Goal: Check status

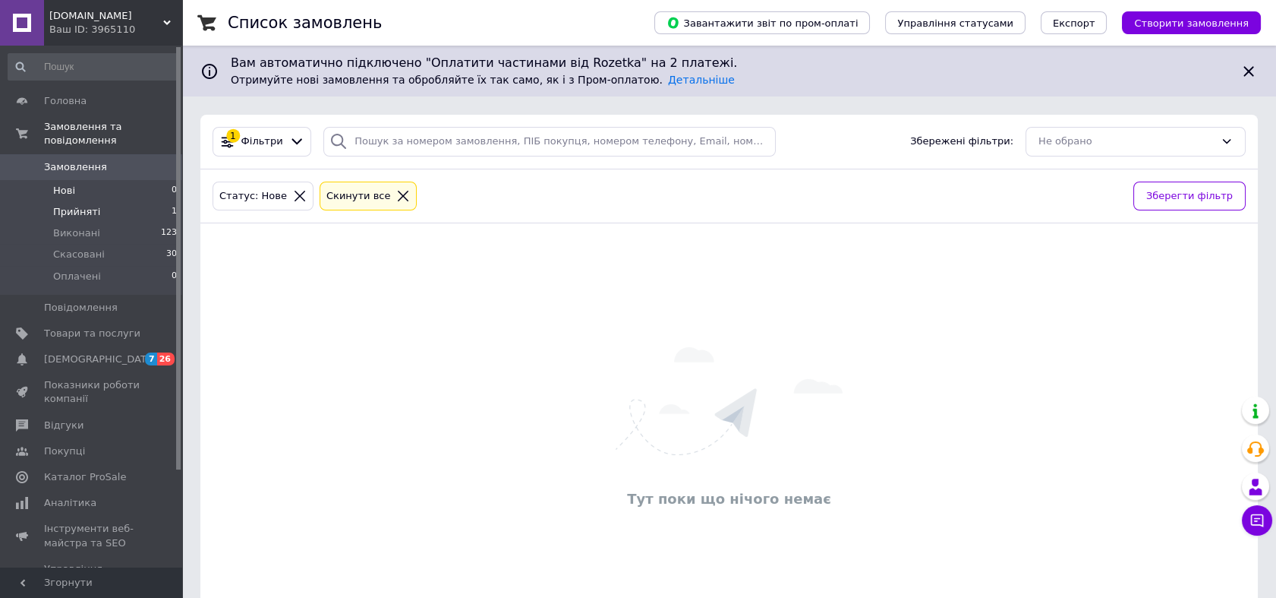
click at [68, 205] on span "Прийняті" at bounding box center [76, 212] width 47 height 14
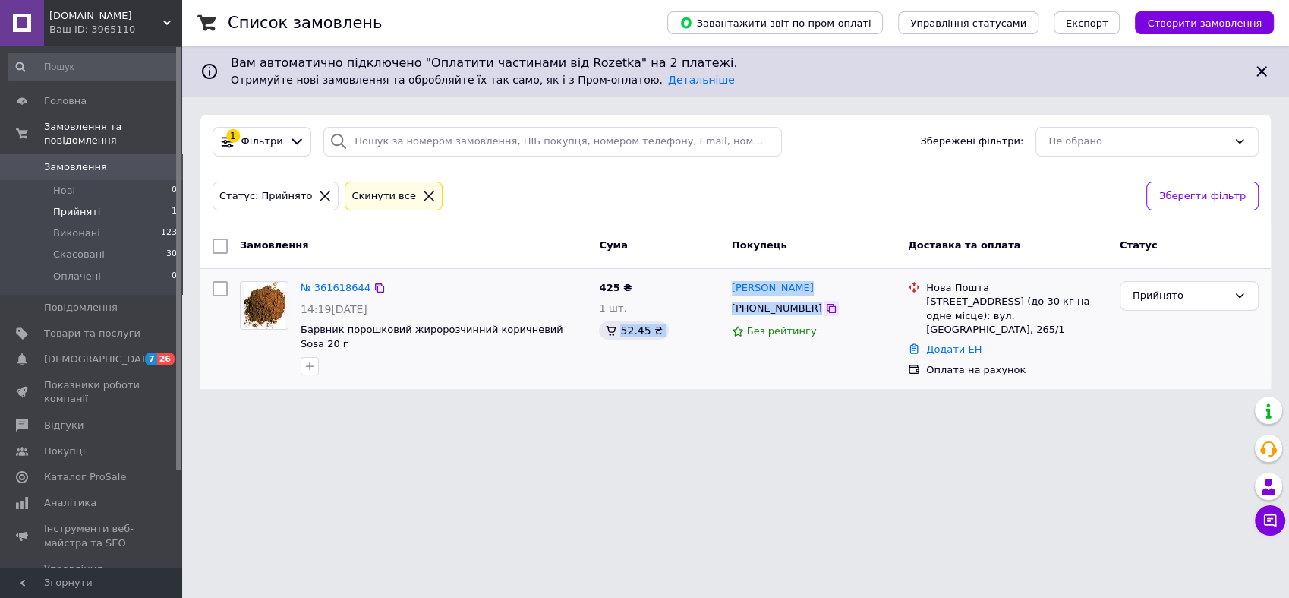
drag, startPoint x: 723, startPoint y: 308, endPoint x: 807, endPoint y: 311, distance: 84.3
click at [807, 311] on div "№ 361618644 14:19[DATE] Барвник порошковий жиророзчинний коричневий Sosa 20 г 4…" at bounding box center [736, 329] width 1058 height 108
click at [827, 304] on icon at bounding box center [831, 308] width 9 height 9
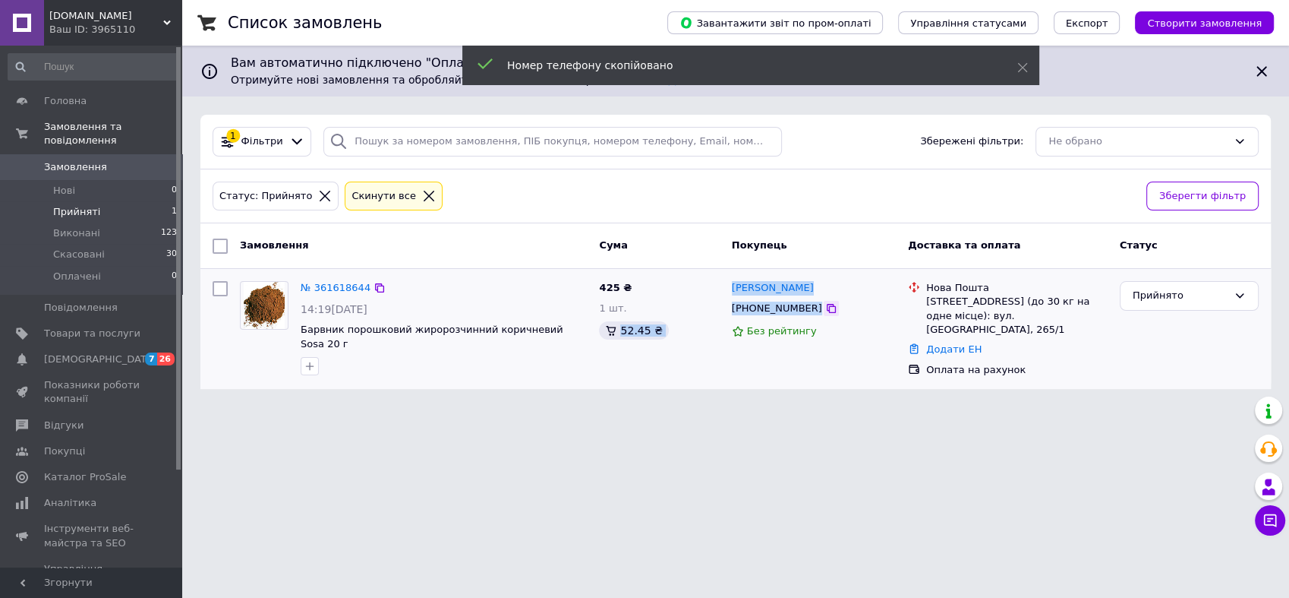
click at [827, 306] on icon at bounding box center [831, 308] width 9 height 9
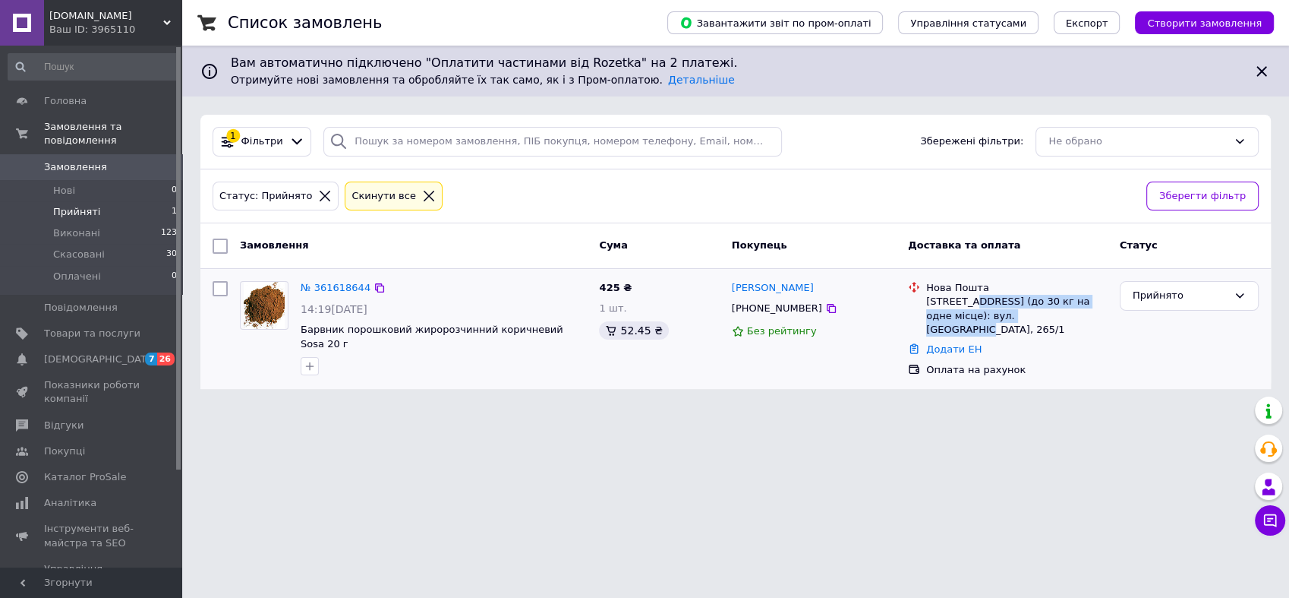
drag, startPoint x: 971, startPoint y: 300, endPoint x: 1045, endPoint y: 323, distance: 77.3
click at [1045, 323] on li "Нова Пошта Бровари, №15 (до 30 кг на одне місце): вул. [GEOGRAPHIC_DATA], 265/1" at bounding box center [1008, 309] width 200 height 62
copy div "№15 (до 30 кг на одне місце): вул. [GEOGRAPHIC_DATA], 265/1"
